Goal: Task Accomplishment & Management: Use online tool/utility

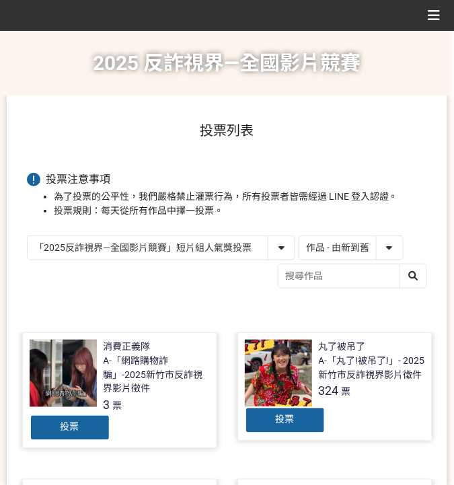
click at [216, 248] on select "「2025反詐視界—全國影片競賽」短影音組人氣獎投票 「2025反詐視界—全國影片競賽」短片組人氣獎投票" at bounding box center [161, 248] width 267 height 24
select select "13147"
click at [28, 236] on select "「2025反詐視界—全國影片競賽」短影音組人氣獎投票 「2025反詐視界—全國影片競賽」短片組人氣獎投票" at bounding box center [161, 248] width 267 height 24
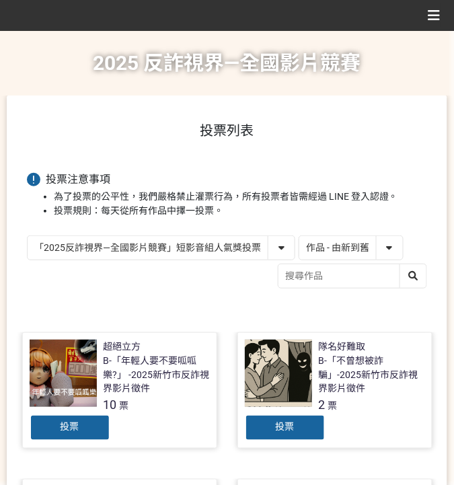
click at [387, 254] on select "作品 - 由新到舊 作品 - 由舊到新 票數 - 由多到少 票數 - 由少到多" at bounding box center [351, 248] width 104 height 24
select select "vote"
click at [299, 236] on select "作品 - 由新到舊 作品 - 由舊到新 票數 - 由多到少 票數 - 由少到多" at bounding box center [351, 248] width 104 height 24
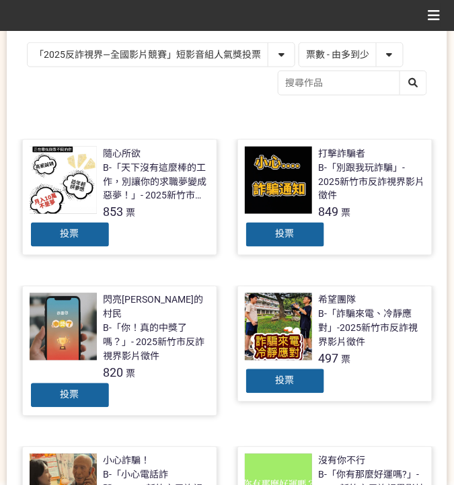
scroll to position [269, 0]
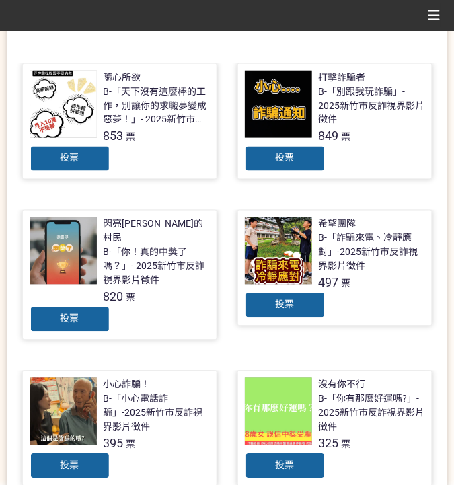
click at [100, 157] on div "投票" at bounding box center [70, 158] width 81 height 27
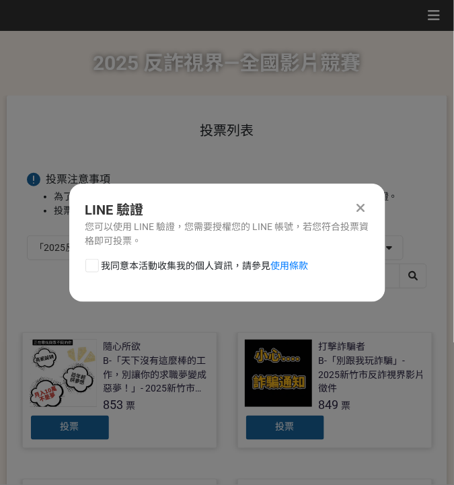
click at [122, 270] on span "我同意本活動收集我的個人資訊，請參見 使用條款" at bounding box center [205, 266] width 207 height 14
click at [95, 270] on input "我同意本活動收集我的個人資訊，請參見 使用條款" at bounding box center [90, 265] width 9 height 9
checkbox input "false"
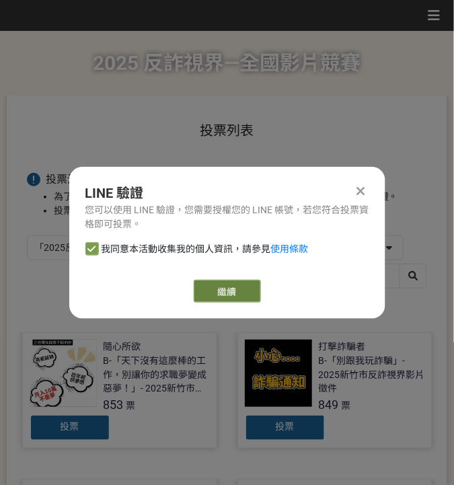
click at [217, 286] on link "繼續" at bounding box center [227, 291] width 67 height 23
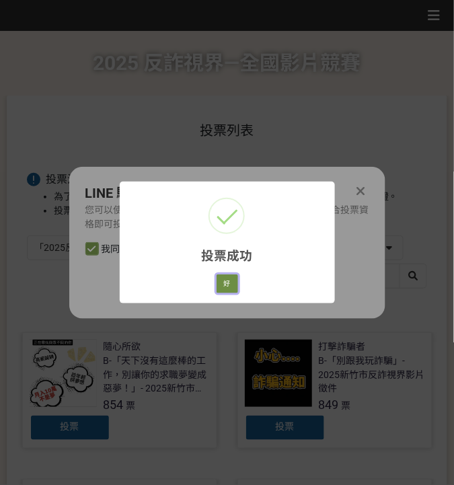
click at [233, 283] on button "好" at bounding box center [228, 284] width 22 height 19
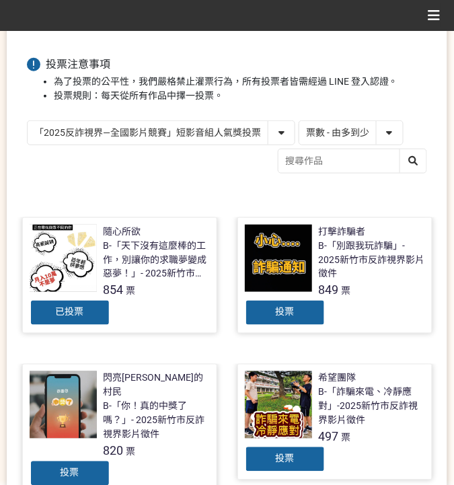
scroll to position [114, 0]
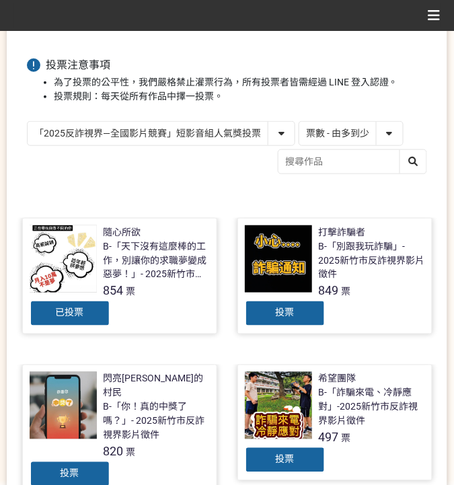
click at [204, 126] on select "「2025反詐視界—全國影片競賽」短影音組人氣獎投票 「2025反詐視界—全國影片競賽」短片組人氣獎投票" at bounding box center [161, 134] width 267 height 24
select select "13146"
click at [28, 122] on select "「2025反詐視界—全國影片競賽」短影音組人氣獎投票 「2025反詐視界—全國影片競賽」短片組人氣獎投票" at bounding box center [161, 134] width 267 height 24
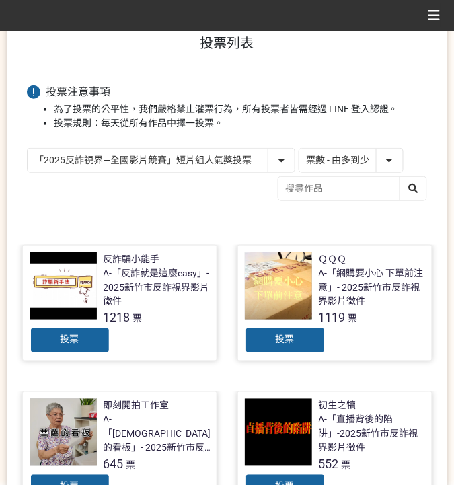
scroll to position [135, 0]
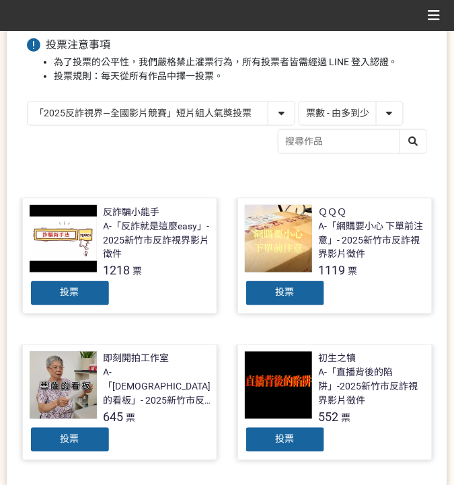
click at [82, 293] on div "投票" at bounding box center [70, 293] width 81 height 27
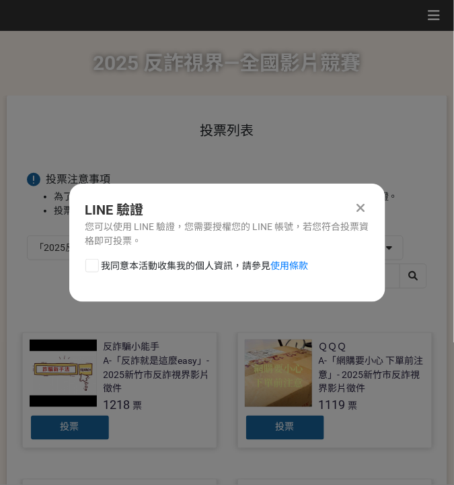
click at [148, 271] on span "我同意本活動收集我的個人資訊，請參見 使用條款" at bounding box center [205, 266] width 207 height 14
click at [95, 270] on input "我同意本活動收集我的個人資訊，請參見 使用條款" at bounding box center [90, 265] width 9 height 9
checkbox input "false"
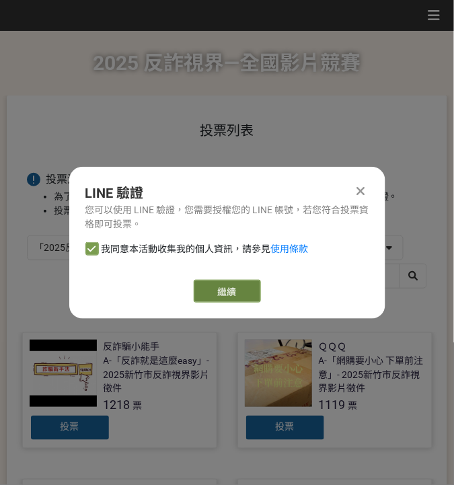
click at [207, 296] on link "繼續" at bounding box center [227, 291] width 67 height 23
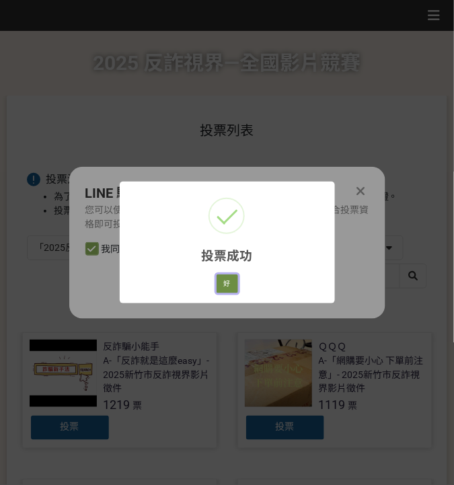
click at [227, 284] on button "好" at bounding box center [228, 284] width 22 height 19
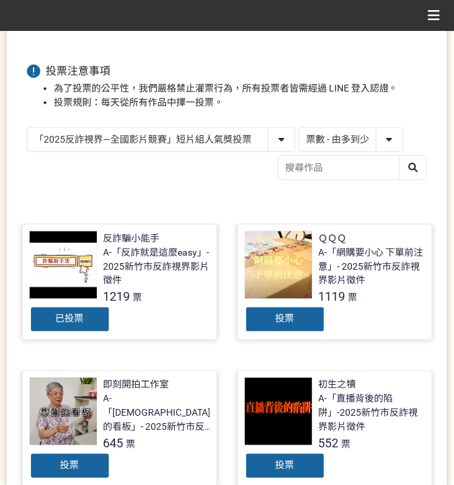
scroll to position [122, 0]
